Goal: Task Accomplishment & Management: Use online tool/utility

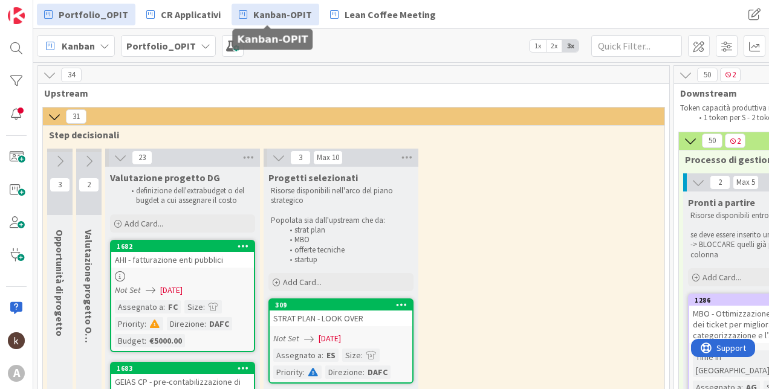
click at [291, 10] on span "Kanban-OPIT" at bounding box center [282, 14] width 59 height 15
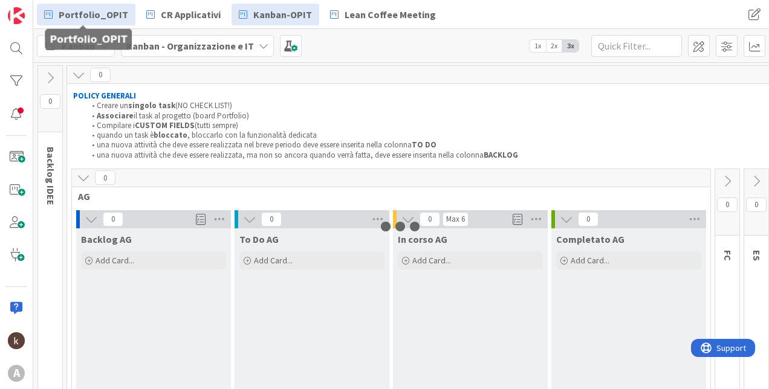
click at [87, 16] on span "Portfolio_OPIT" at bounding box center [94, 14] width 70 height 15
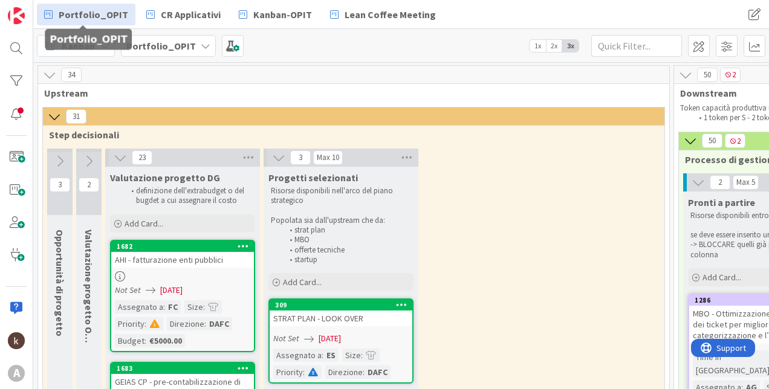
scroll to position [60, 0]
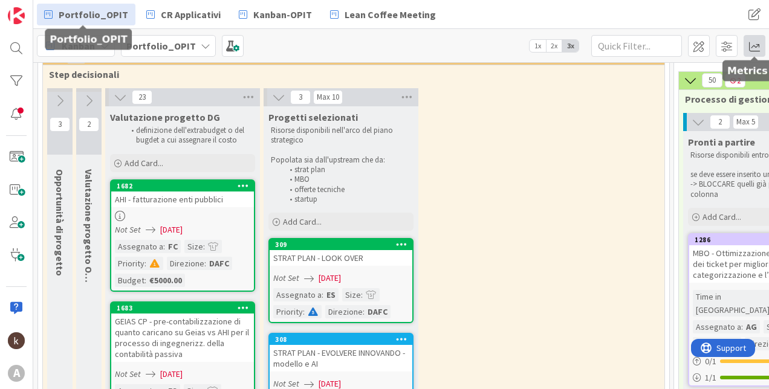
click at [749, 47] on span at bounding box center [755, 46] width 22 height 22
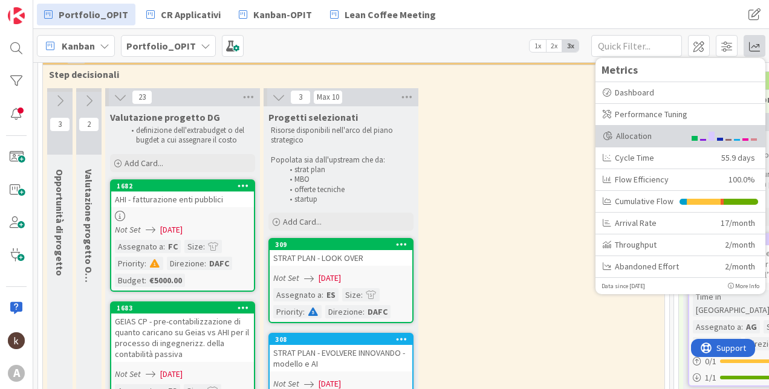
click at [676, 134] on div "Allocation" at bounding box center [644, 136] width 82 height 13
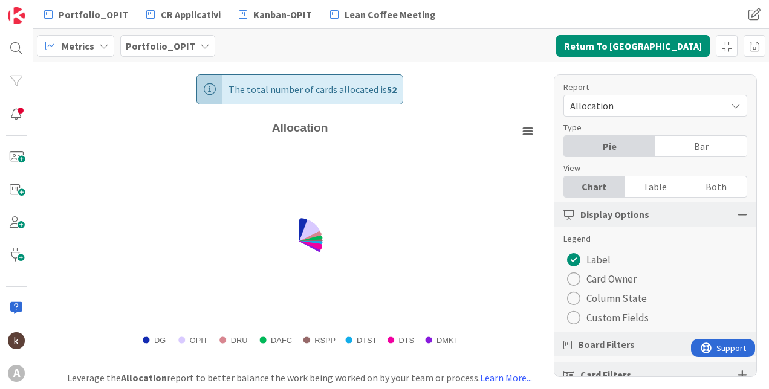
scroll to position [22, 0]
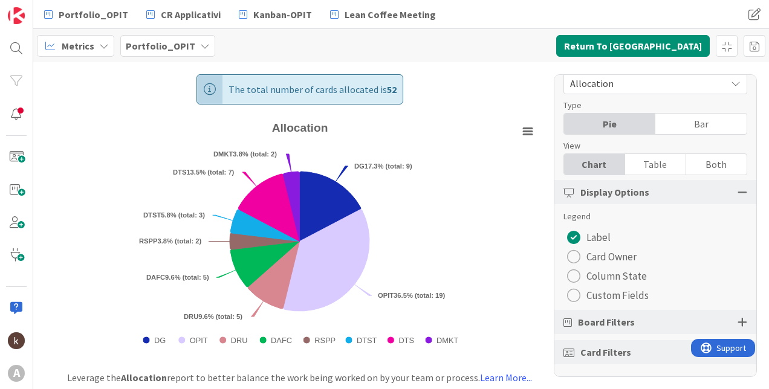
click at [612, 293] on span "Custom Fields" at bounding box center [617, 296] width 62 height 18
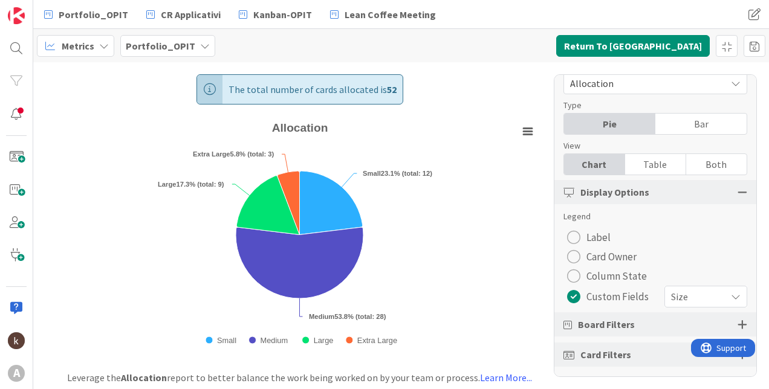
click at [682, 297] on span "Size" at bounding box center [695, 296] width 49 height 17
click at [682, 297] on span "Size" at bounding box center [696, 297] width 48 height 17
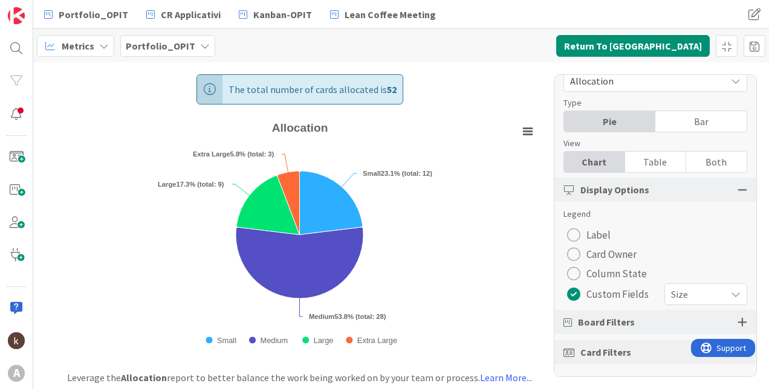
click at [588, 313] on div "Board Filters" at bounding box center [655, 322] width 202 height 24
click at [591, 317] on span "Board Filters" at bounding box center [606, 322] width 57 height 15
click at [737, 323] on div at bounding box center [742, 322] width 10 height 11
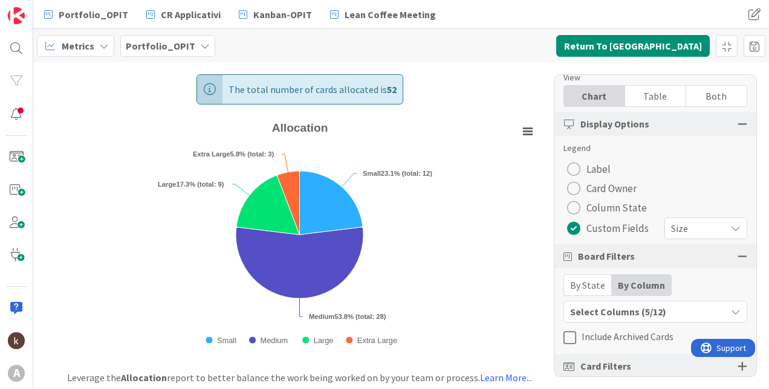
scroll to position [105, 0]
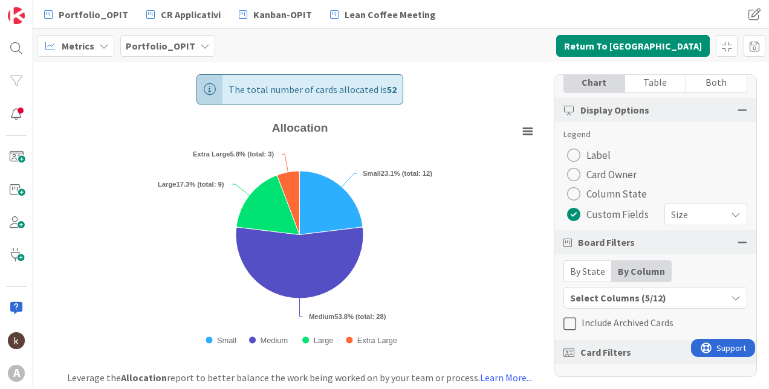
click at [582, 272] on div "By State" at bounding box center [588, 271] width 48 height 21
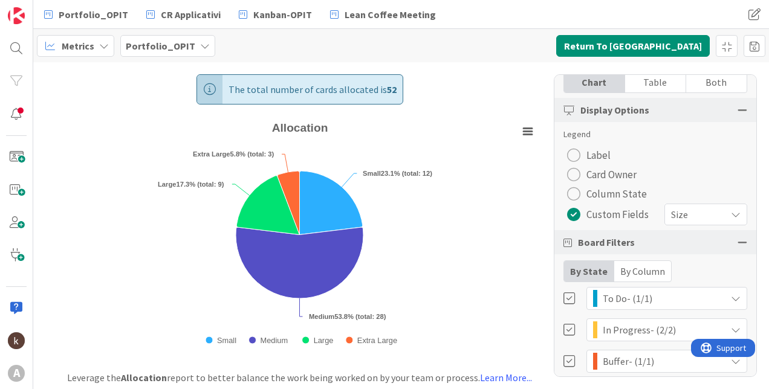
scroll to position [235, 0]
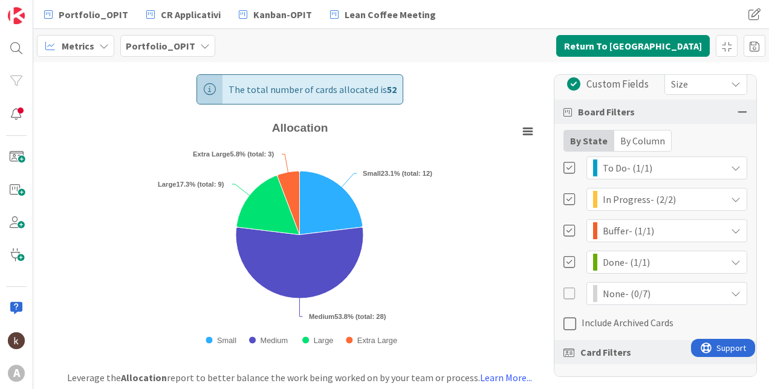
click at [641, 134] on div "By Column" at bounding box center [642, 141] width 57 height 21
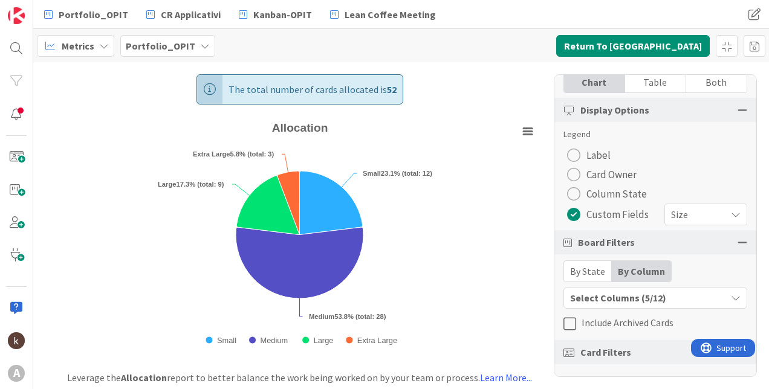
click at [587, 297] on div "Select Columns (5/12)" at bounding box center [645, 298] width 162 height 16
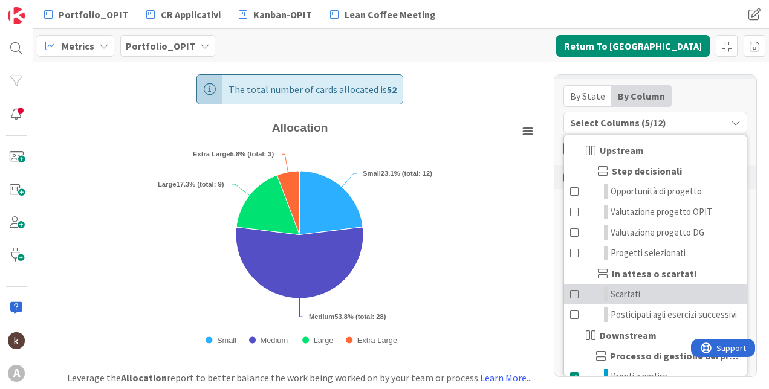
scroll to position [133, 0]
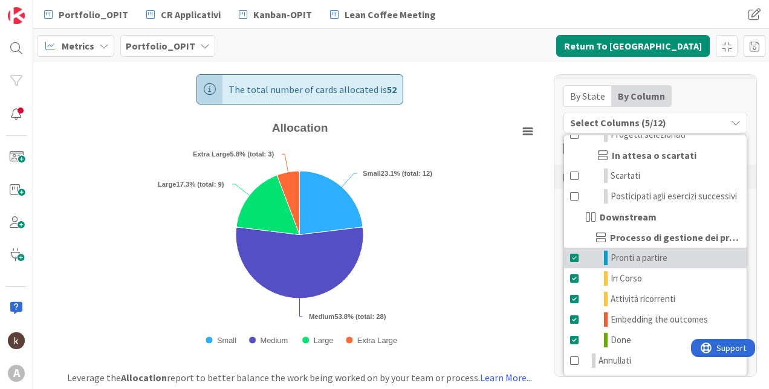
click at [571, 255] on span at bounding box center [575, 258] width 10 height 15
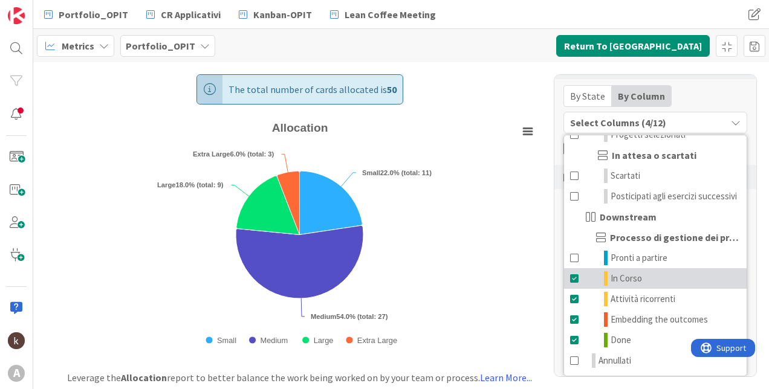
click at [574, 274] on span at bounding box center [575, 278] width 10 height 15
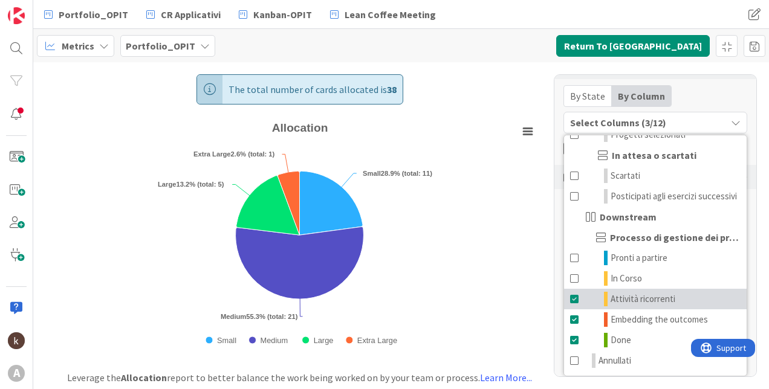
click at [574, 294] on span at bounding box center [575, 299] width 10 height 15
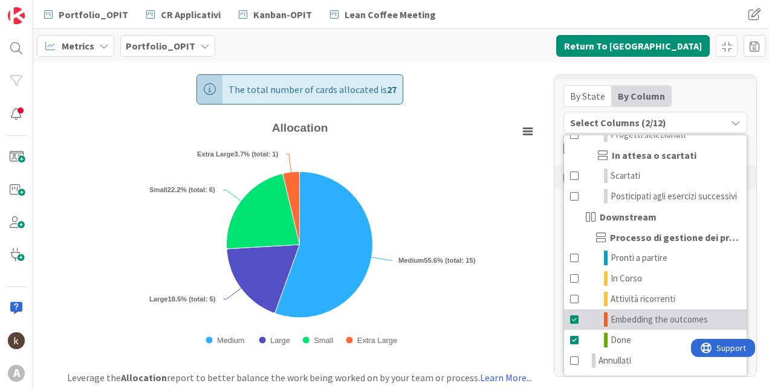
click at [574, 316] on span at bounding box center [575, 320] width 10 height 15
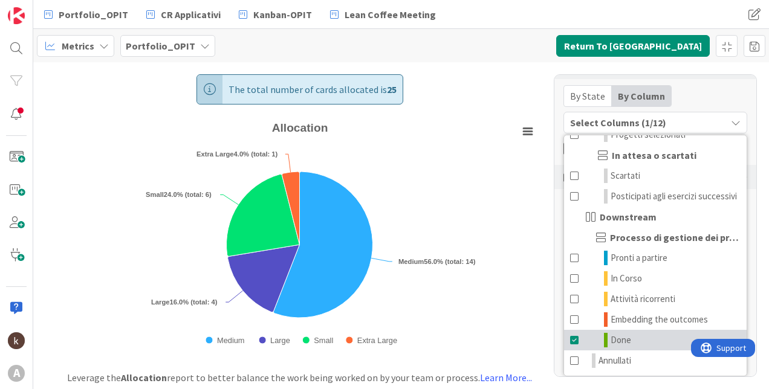
click at [574, 334] on span at bounding box center [575, 340] width 10 height 15
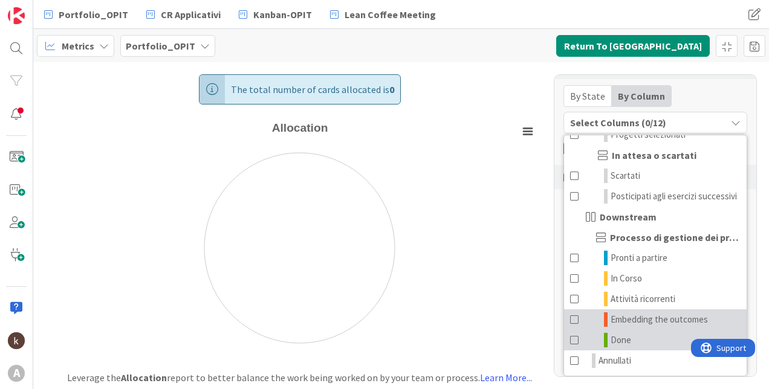
scroll to position [0, 0]
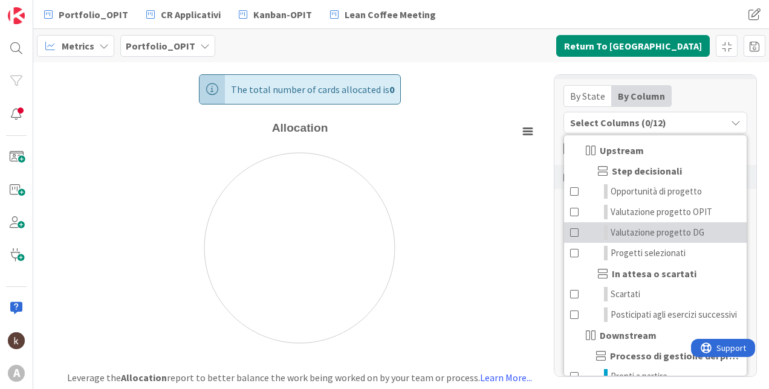
click at [572, 231] on span at bounding box center [575, 232] width 10 height 15
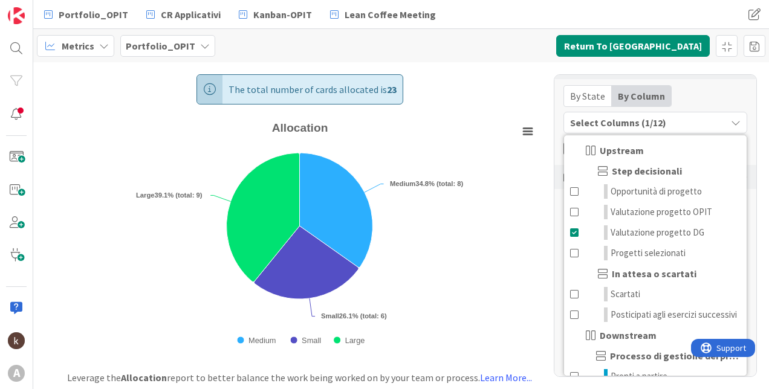
click at [731, 91] on div "By State By Column" at bounding box center [655, 96] width 184 height 22
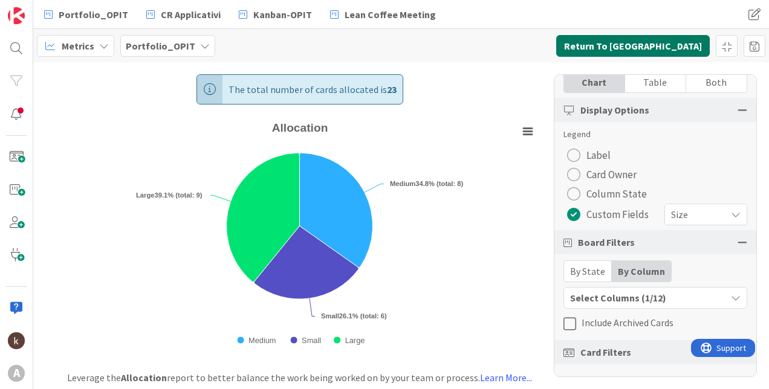
click at [632, 48] on button "Return To [GEOGRAPHIC_DATA]" at bounding box center [633, 46] width 154 height 22
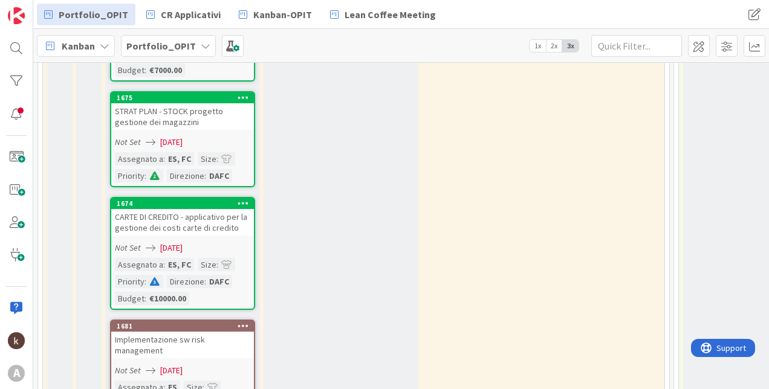
scroll to position [967, 0]
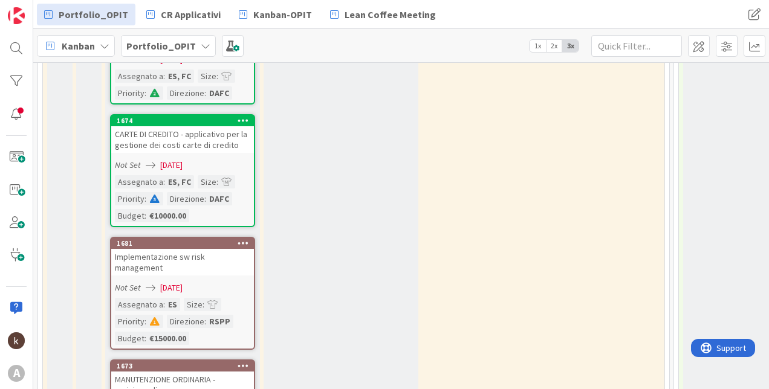
click at [552, 48] on span "2x" at bounding box center [554, 46] width 16 height 12
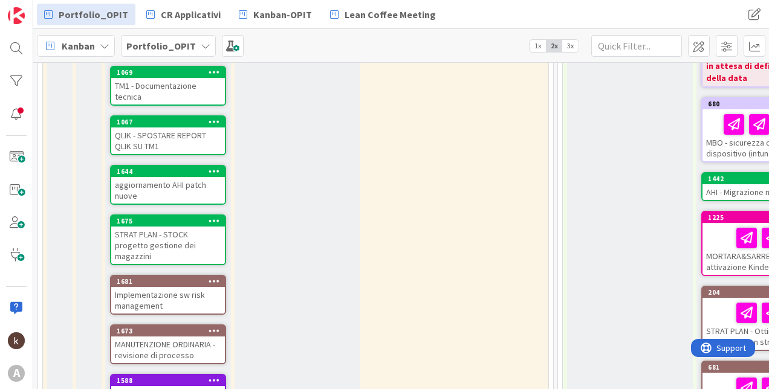
scroll to position [373, 0]
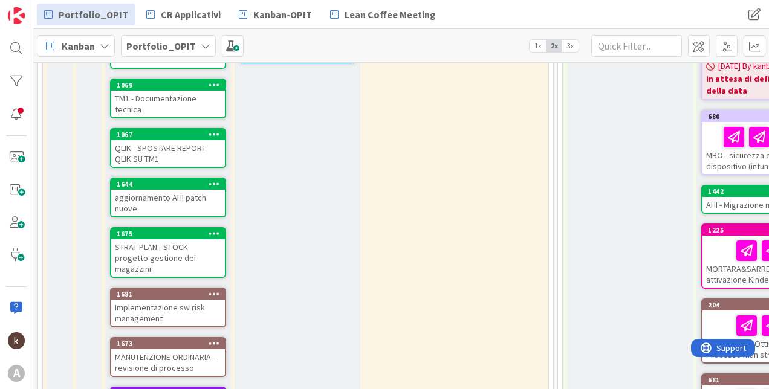
click at [574, 47] on span "3x" at bounding box center [570, 46] width 16 height 12
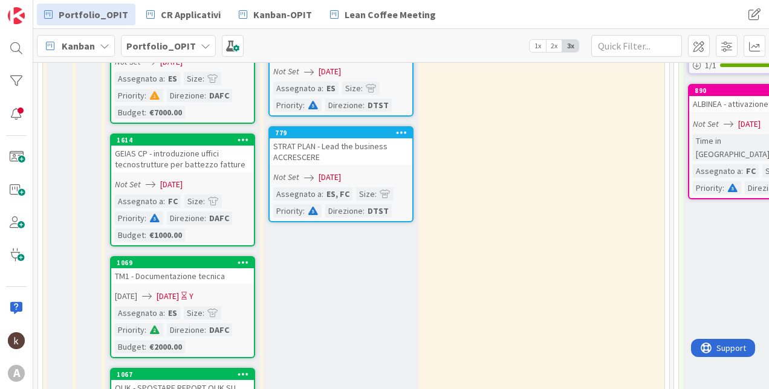
click at [557, 45] on span "2x" at bounding box center [554, 46] width 16 height 12
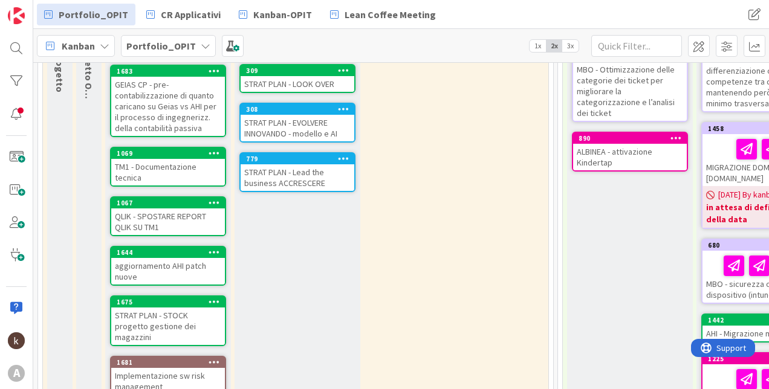
scroll to position [131, 0]
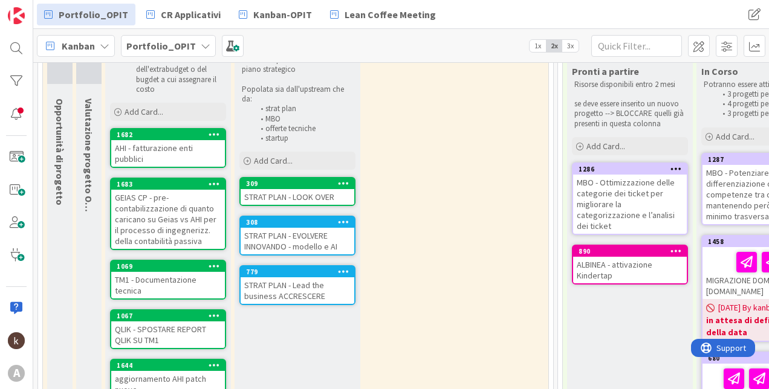
click at [569, 44] on span "3x" at bounding box center [570, 46] width 16 height 12
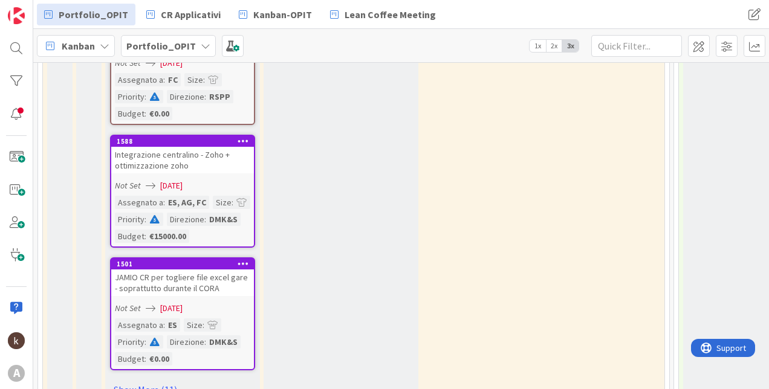
scroll to position [1098, 0]
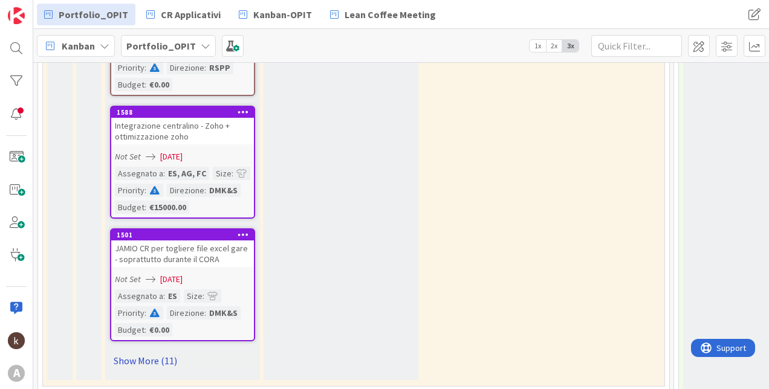
click at [173, 357] on link "Show More (11)" at bounding box center [182, 360] width 145 height 19
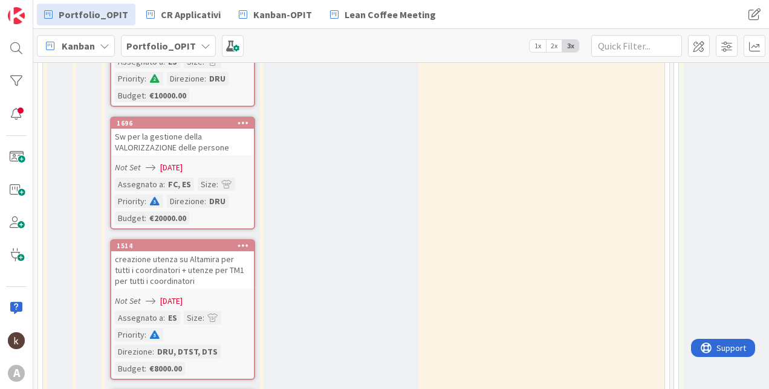
scroll to position [1461, 0]
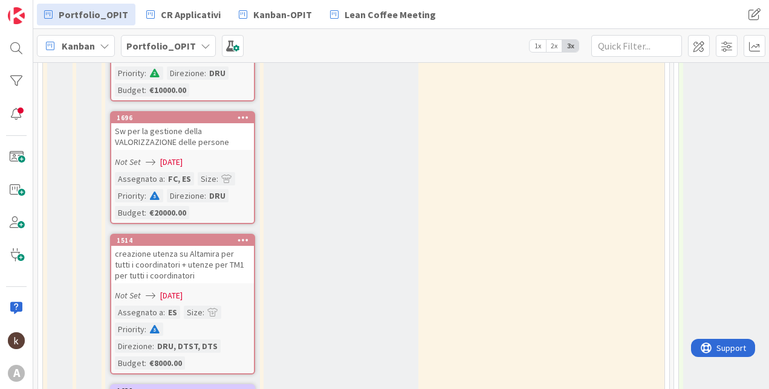
click at [551, 48] on span "2x" at bounding box center [554, 46] width 16 height 12
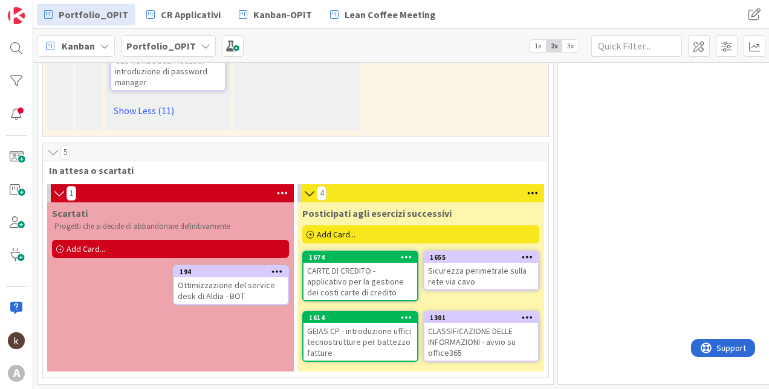
scroll to position [1099, 0]
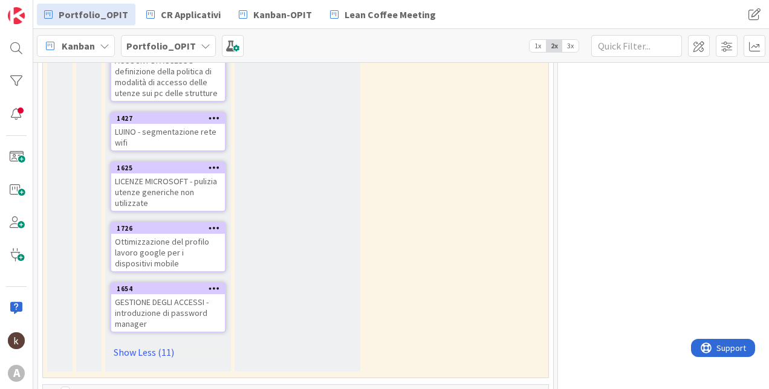
click at [131, 347] on link "Show Less (11)" at bounding box center [168, 352] width 116 height 19
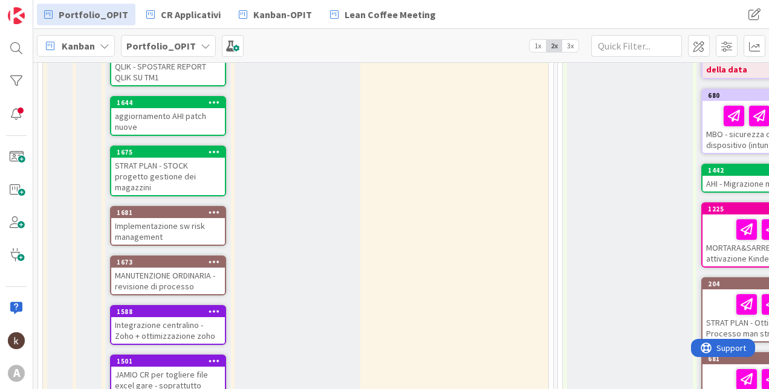
scroll to position [494, 0]
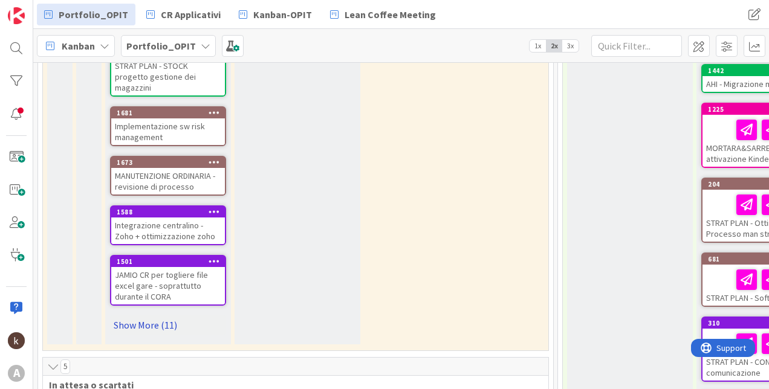
click at [138, 316] on link "Show More (11)" at bounding box center [168, 325] width 116 height 19
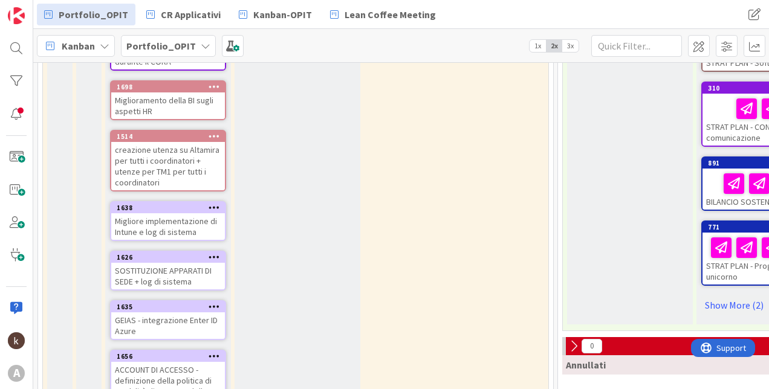
scroll to position [676, 0]
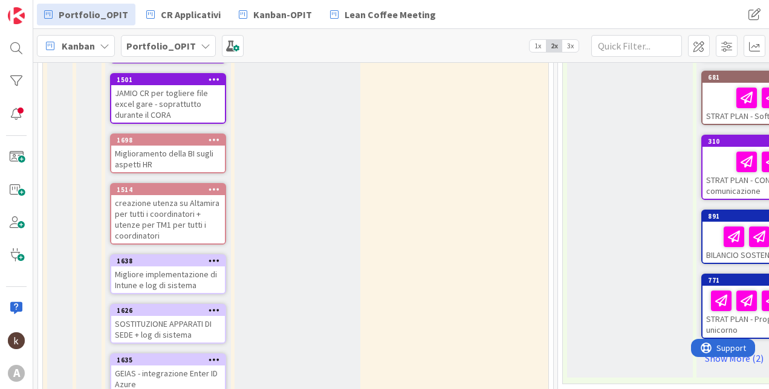
click at [568, 47] on span "3x" at bounding box center [570, 46] width 16 height 12
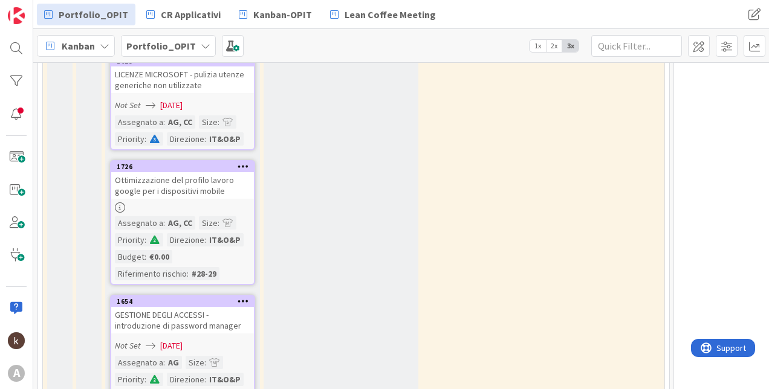
scroll to position [2489, 0]
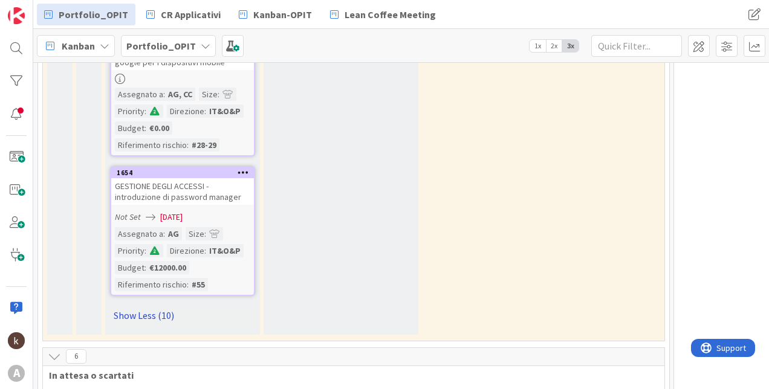
click at [152, 306] on link "Show Less (10)" at bounding box center [182, 315] width 145 height 19
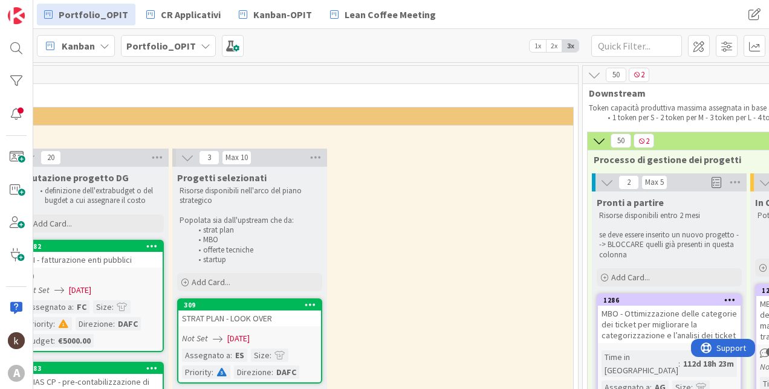
scroll to position [0, 106]
